Goal: Task Accomplishment & Management: Use online tool/utility

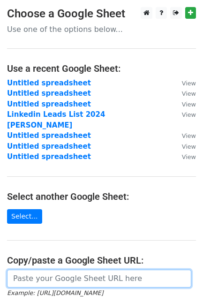
click at [93, 269] on input "url" at bounding box center [99, 278] width 184 height 18
paste input "https://docs.google.com/spreadsheets/d/1axVab9PGVkWPMbOaePpuYbf40P51PEACi_vwfKQ…"
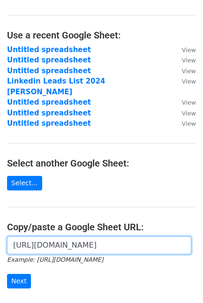
scroll to position [52, 0]
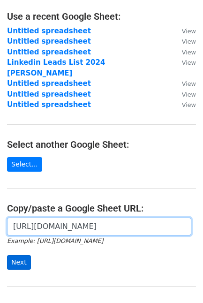
type input "https://docs.google.com/spreadsheets/d/1axVab9PGVkWPMbOaePpuYbf40P51PEACi_vwfKQ…"
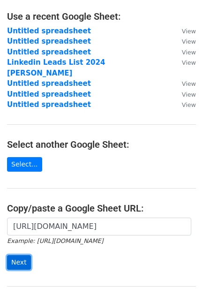
click at [15, 255] on input "Next" at bounding box center [19, 262] width 24 height 15
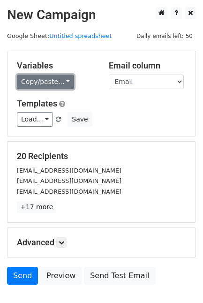
click at [53, 79] on link "Copy/paste..." at bounding box center [45, 81] width 57 height 15
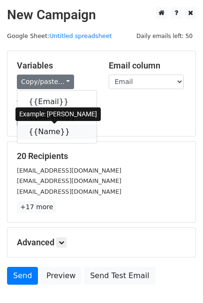
drag, startPoint x: 49, startPoint y: 133, endPoint x: 0, endPoint y: 119, distance: 50.6
click at [50, 133] on link "{{Name}}" at bounding box center [56, 131] width 79 height 15
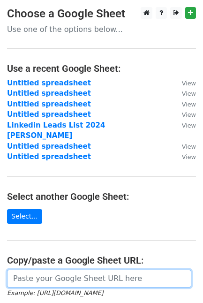
click at [62, 273] on input "url" at bounding box center [99, 278] width 184 height 18
paste input "https://docs.google.com/spreadsheets/d/1axVab9PGVkWPMbOaePpuYbf40P51PEACi_vwfKQ…"
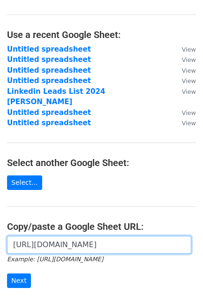
scroll to position [52, 0]
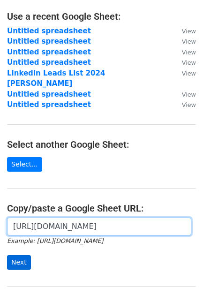
type input "https://docs.google.com/spreadsheets/d/1axVab9PGVkWPMbOaePpuYbf40P51PEACi_vwfKQ…"
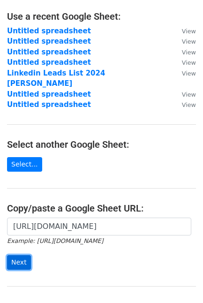
click at [29, 257] on input "Next" at bounding box center [19, 262] width 24 height 15
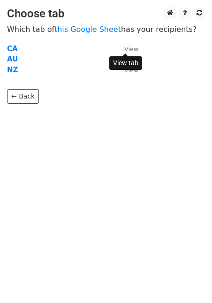
click at [129, 49] on small "View" at bounding box center [131, 48] width 14 height 7
click at [11, 49] on strong "CA" at bounding box center [12, 48] width 11 height 8
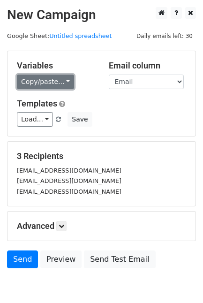
click at [47, 75] on link "Copy/paste..." at bounding box center [45, 81] width 57 height 15
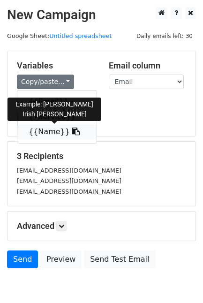
click at [55, 132] on link "{{Name}}" at bounding box center [56, 131] width 79 height 15
